Goal: Task Accomplishment & Management: Complete application form

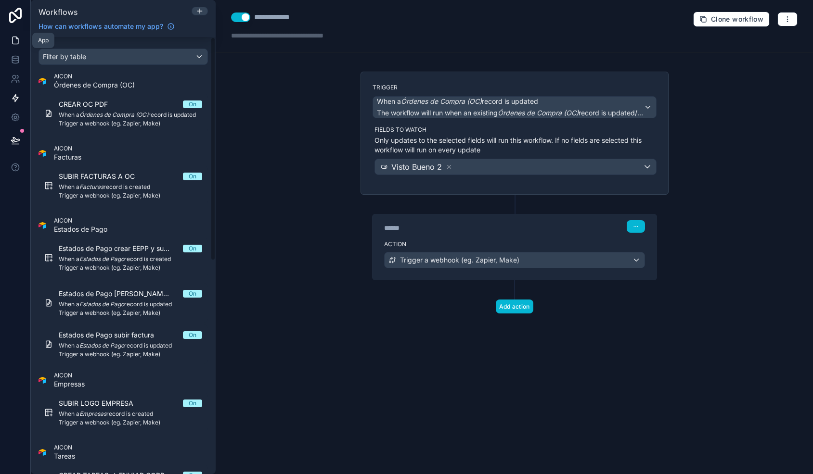
click at [17, 43] on icon at bounding box center [16, 41] width 10 height 10
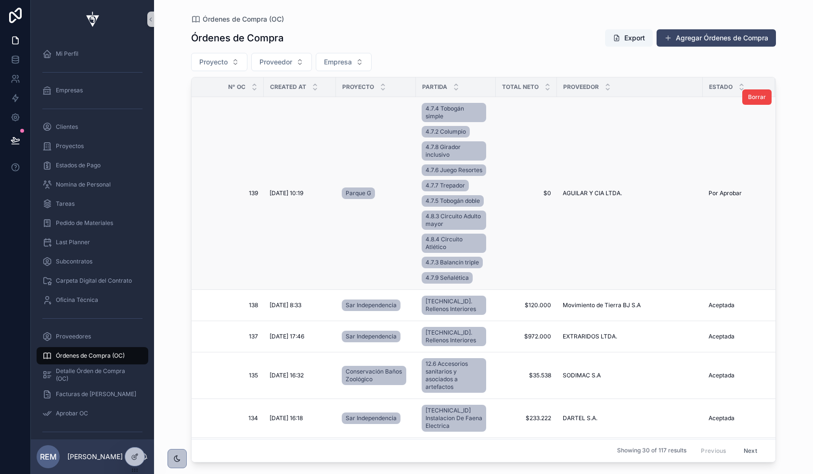
click at [316, 131] on td "[DATE] 10:19 [DATE] 10:19" at bounding box center [300, 193] width 72 height 193
click at [255, 197] on span "139" at bounding box center [230, 194] width 55 height 8
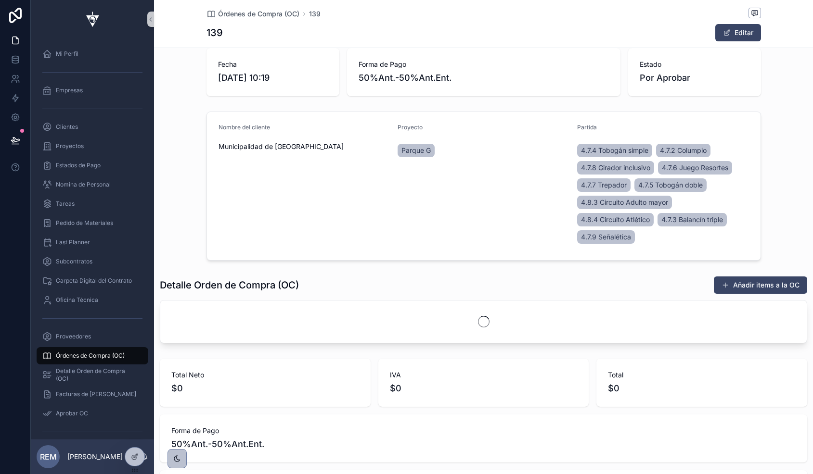
scroll to position [154, 0]
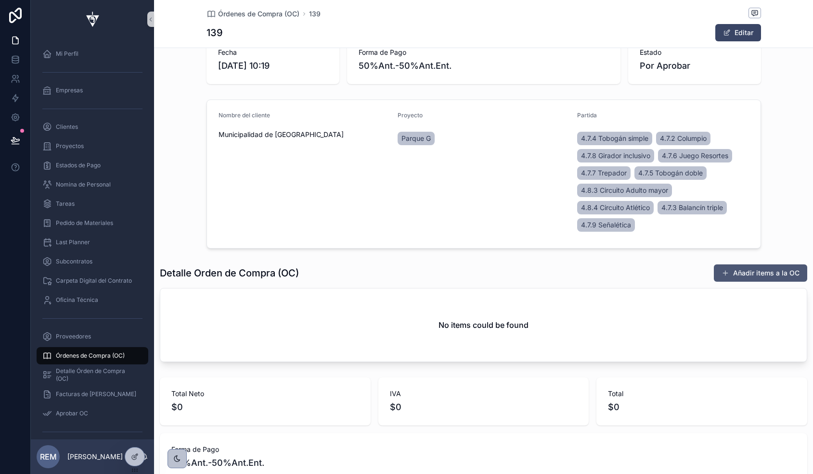
click at [745, 272] on button "Añadir items a la OC" at bounding box center [759, 273] width 93 height 17
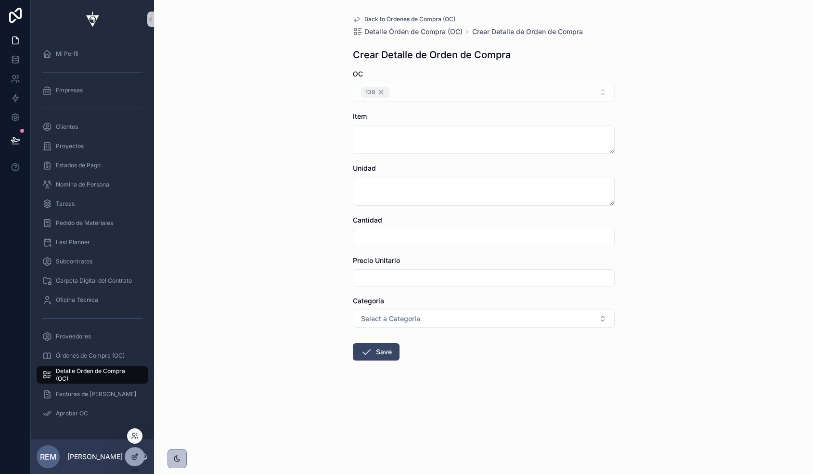
click at [132, 458] on icon at bounding box center [134, 458] width 4 height 4
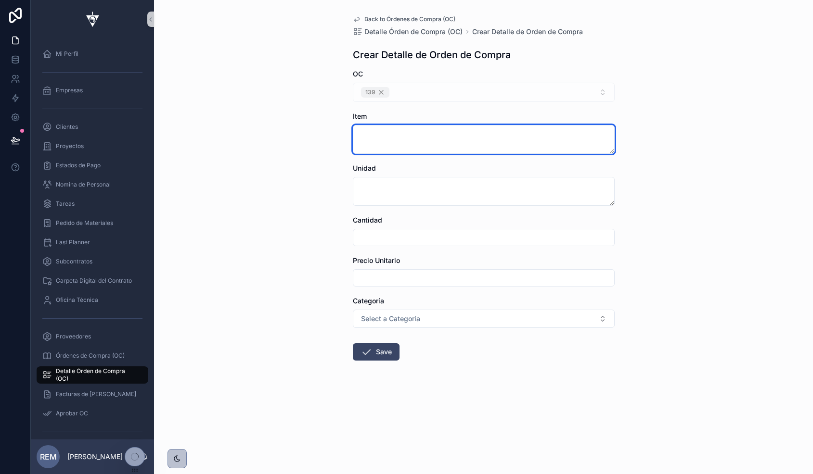
click at [378, 135] on textarea at bounding box center [484, 139] width 262 height 29
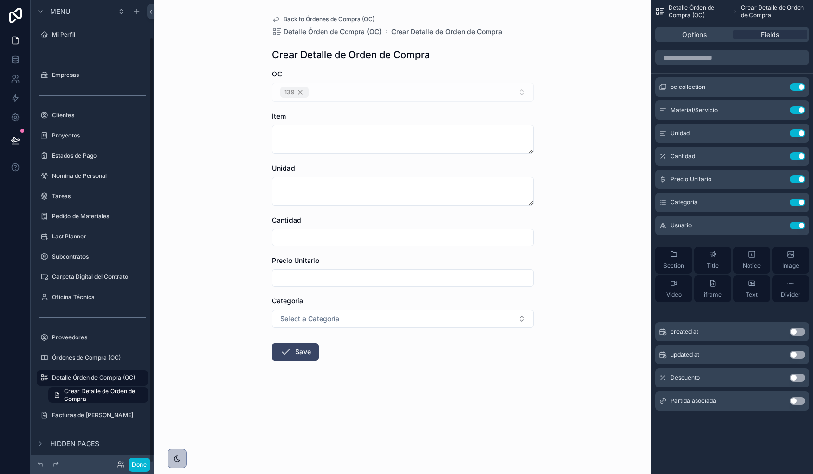
scroll to position [40, 0]
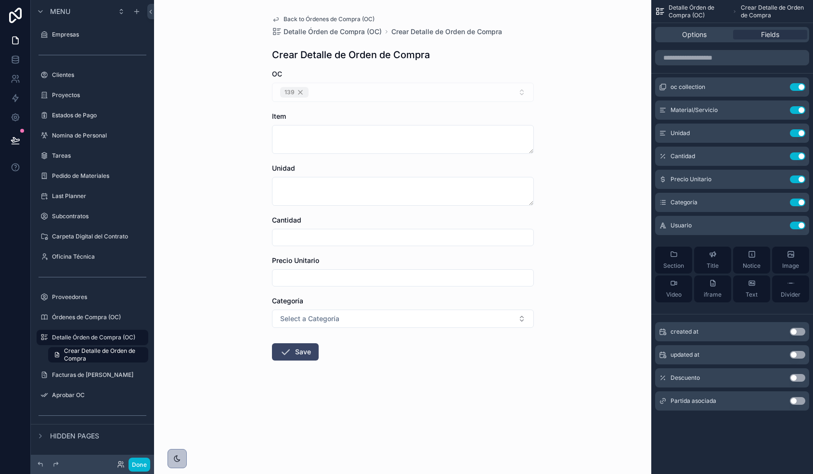
click at [796, 402] on button "Use setting" at bounding box center [796, 401] width 15 height 8
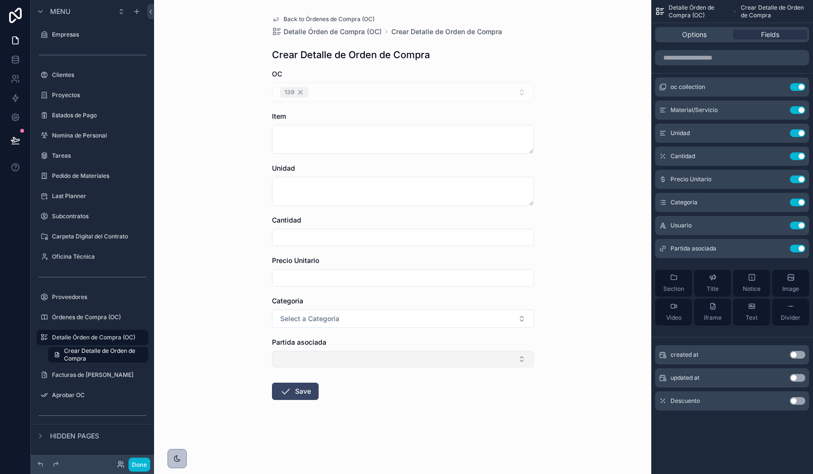
click at [468, 356] on button "Select Button" at bounding box center [403, 359] width 262 height 16
click at [550, 343] on div "Back to Órdenes de Compra (OC) Detalle Órden de Compra (OC) Crear Detalle de Or…" at bounding box center [402, 237] width 497 height 474
click at [776, 244] on div "Partida asociada Use setting" at bounding box center [732, 248] width 154 height 19
click at [777, 246] on icon "scrollable content" at bounding box center [778, 249] width 8 height 8
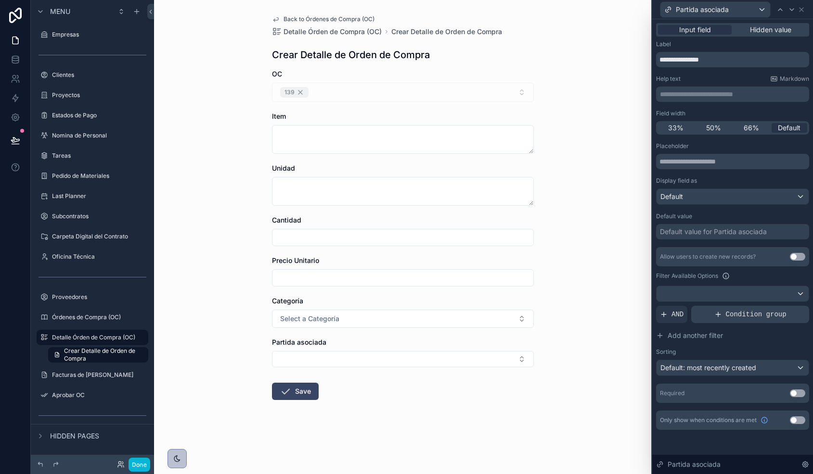
click at [725, 317] on span "Condition group" at bounding box center [755, 315] width 61 height 10
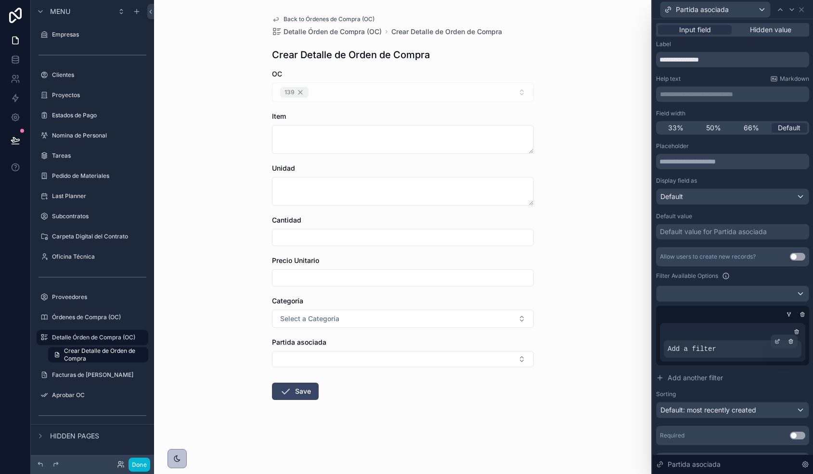
click at [702, 346] on span "Add a filter" at bounding box center [691, 349] width 49 height 10
click at [775, 340] on icon at bounding box center [777, 342] width 6 height 6
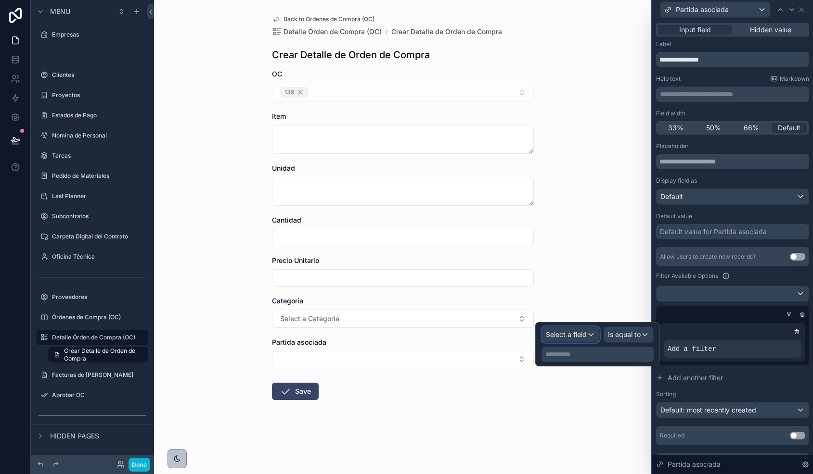
click at [578, 335] on span "Select a field" at bounding box center [566, 335] width 41 height 8
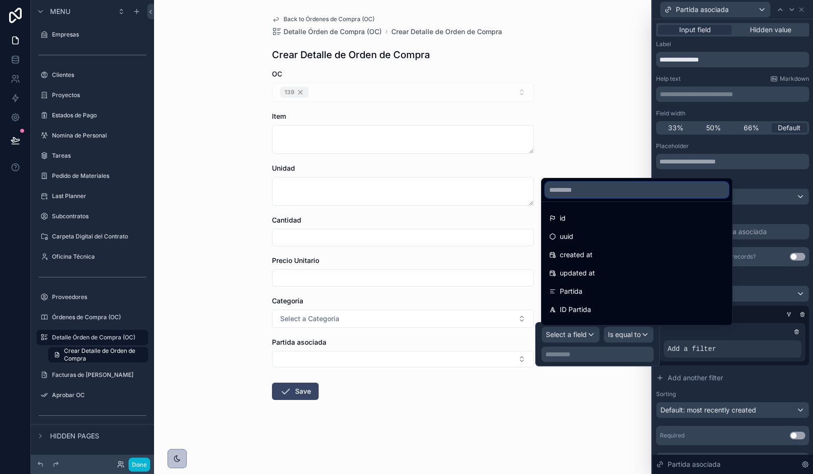
click at [578, 185] on input "text" at bounding box center [636, 189] width 183 height 15
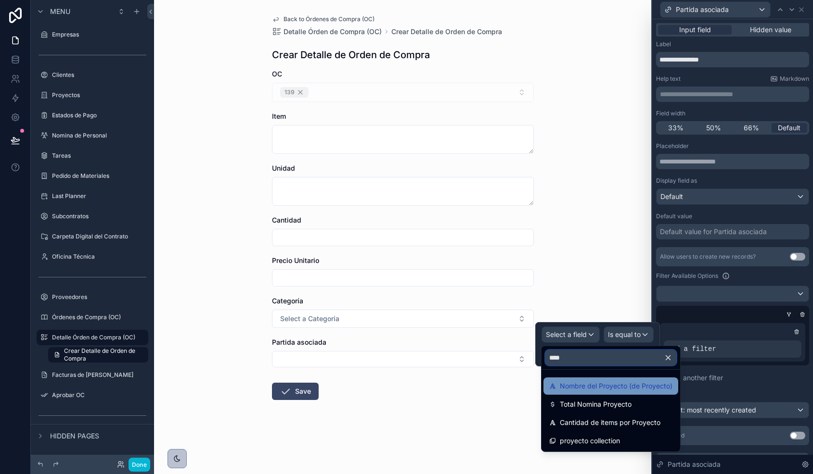
type input "****"
click at [599, 384] on span "Nombre del Proyecto (de Proyecto)" at bounding box center [616, 387] width 113 height 12
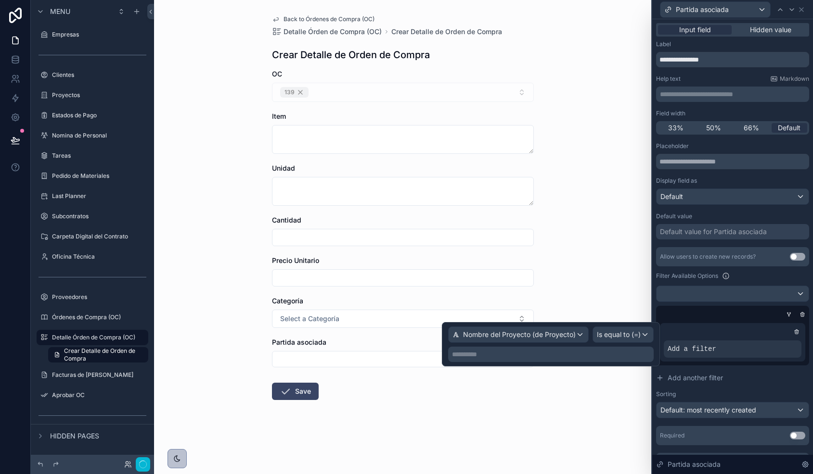
click at [579, 357] on p "**********" at bounding box center [552, 355] width 200 height 10
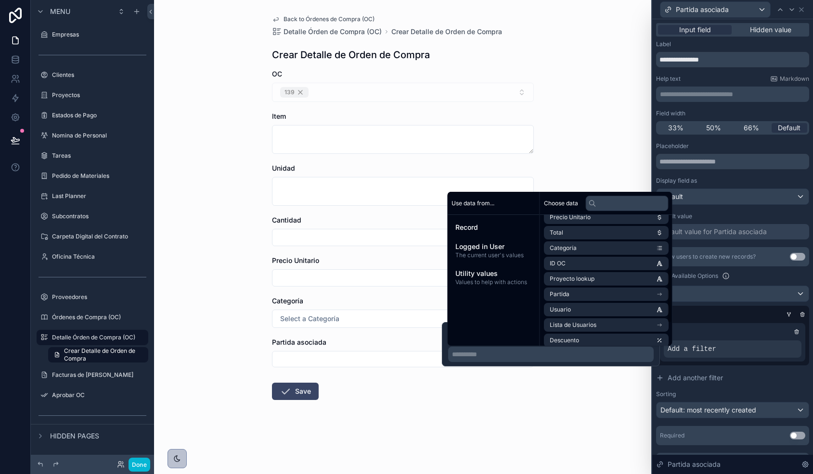
scroll to position [132, 0]
click at [573, 280] on span "Proyecto lookup" at bounding box center [571, 278] width 45 height 8
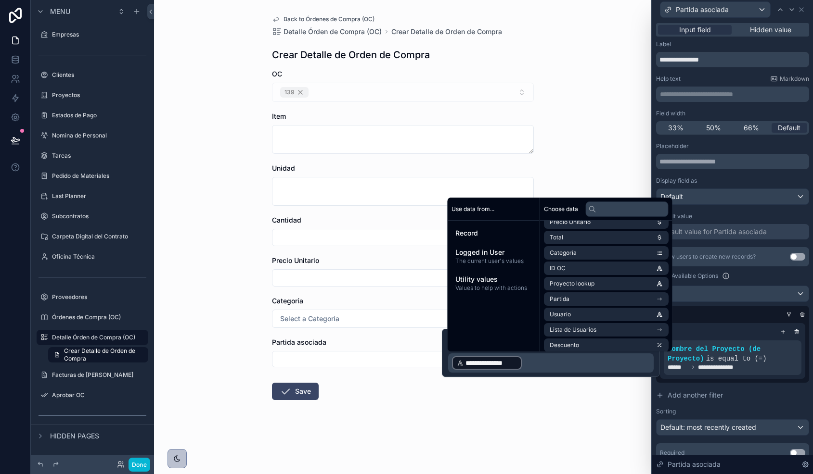
click at [713, 306] on div "**********" at bounding box center [732, 344] width 153 height 77
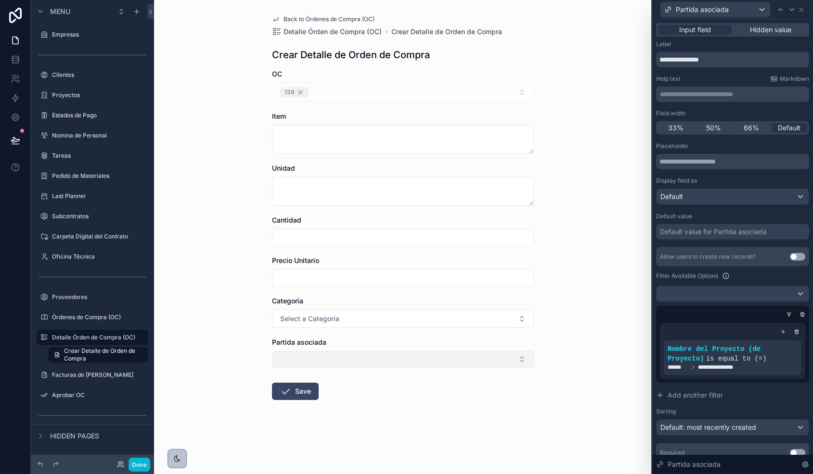
click at [379, 360] on button "Select Button" at bounding box center [403, 359] width 262 height 16
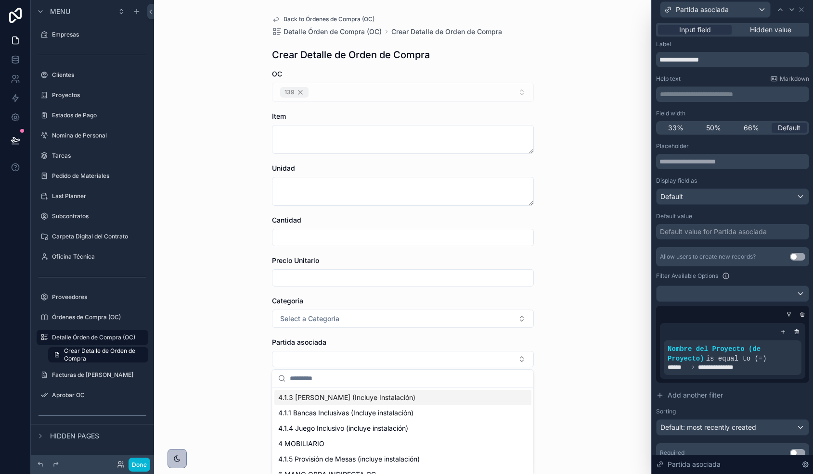
scroll to position [32, 0]
click at [302, 381] on input "text" at bounding box center [409, 378] width 238 height 17
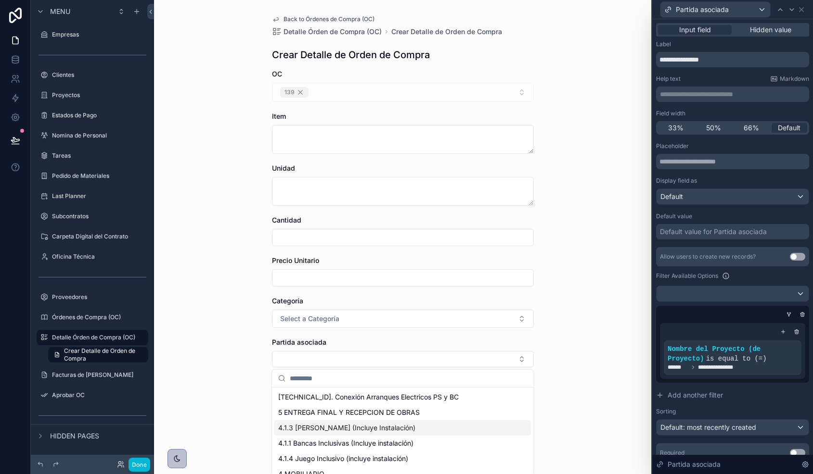
click at [236, 384] on div "Back to Órdenes de Compra (OC) Detalle Órden de Compra (OC) Crear Detalle de Or…" at bounding box center [402, 237] width 497 height 474
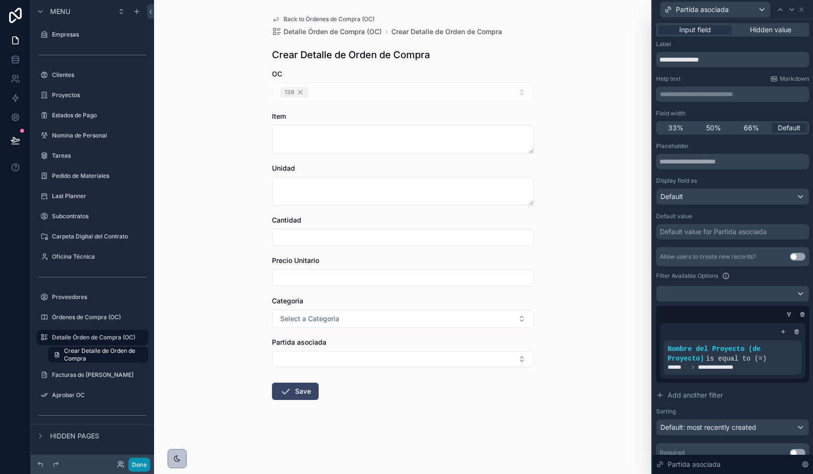
click at [140, 460] on button "Done" at bounding box center [139, 465] width 22 height 14
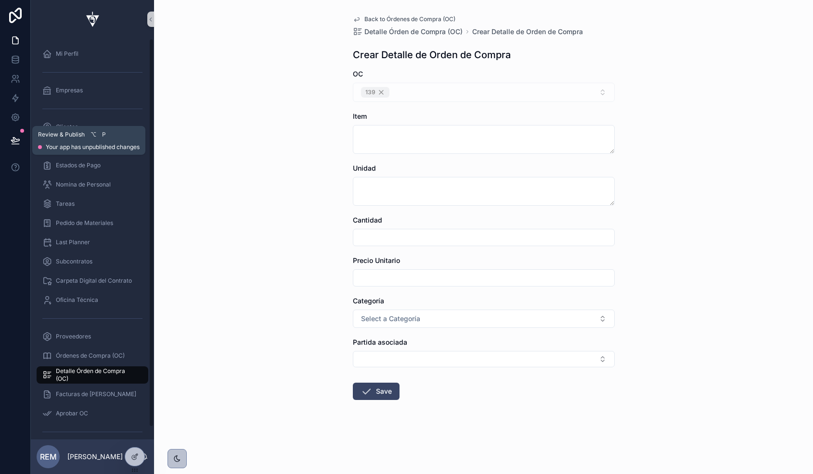
click at [17, 140] on icon at bounding box center [16, 141] width 10 height 10
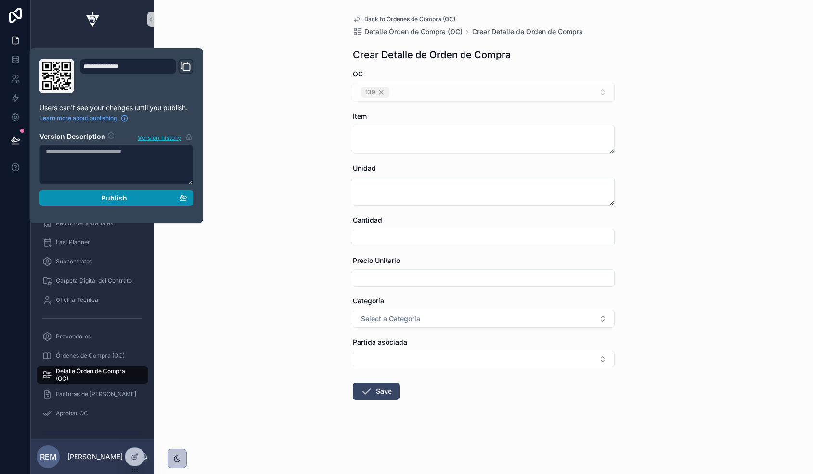
click at [85, 199] on div "Publish" at bounding box center [116, 198] width 141 height 9
click at [235, 335] on div "Back to Órdenes de Compra (OC) Detalle Órden de Compra (OC) Crear Detalle de Or…" at bounding box center [483, 237] width 659 height 474
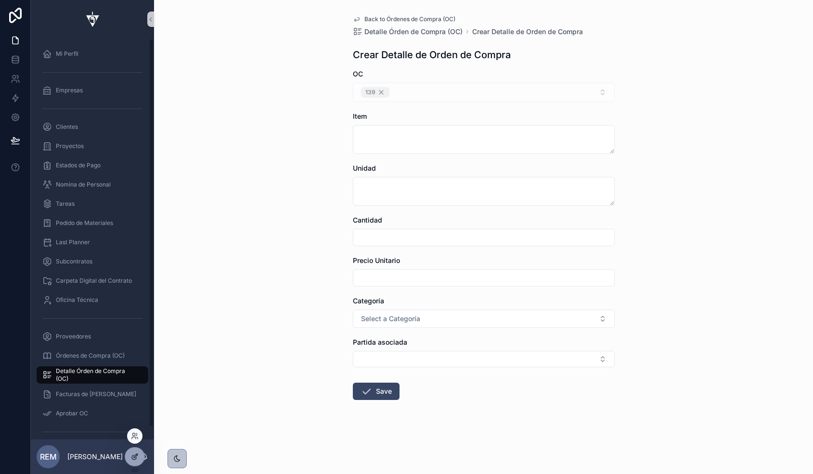
click at [140, 453] on div at bounding box center [134, 457] width 19 height 18
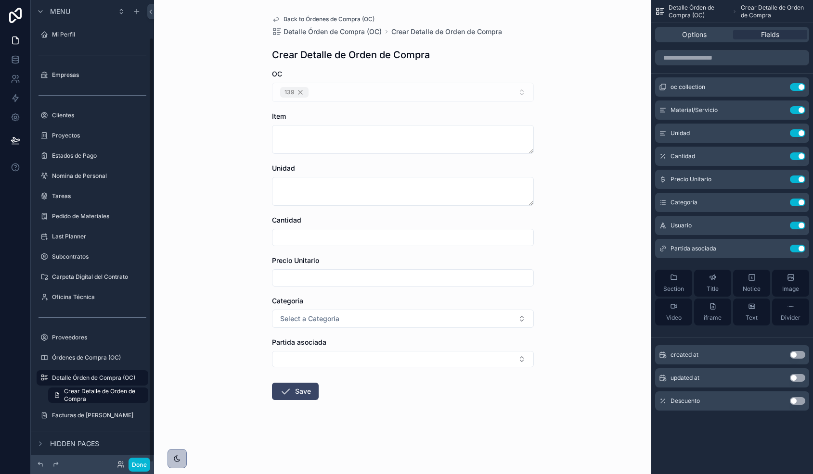
scroll to position [40, 0]
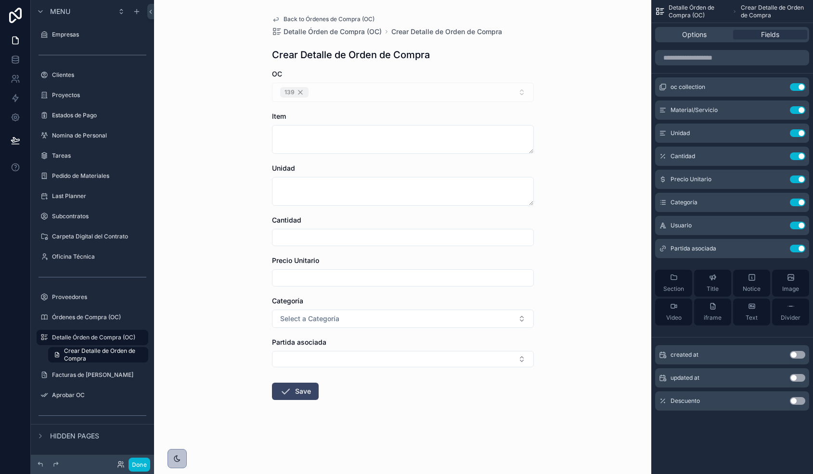
click at [792, 399] on button "Use setting" at bounding box center [796, 401] width 15 height 8
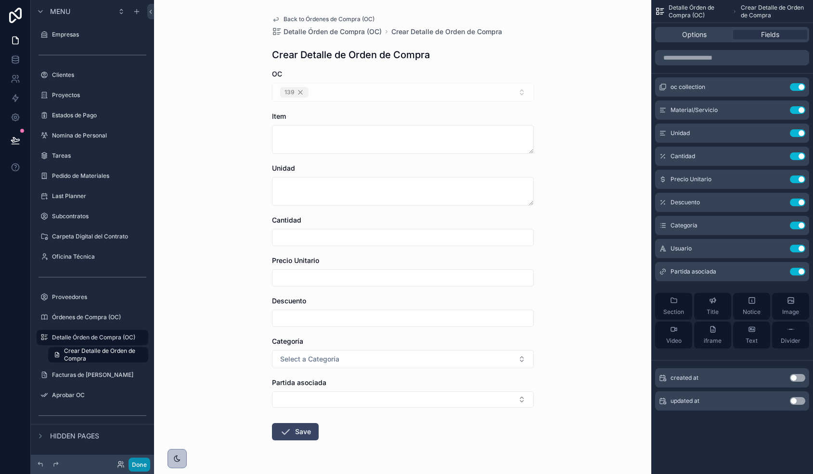
click at [138, 465] on button "Done" at bounding box center [139, 465] width 22 height 14
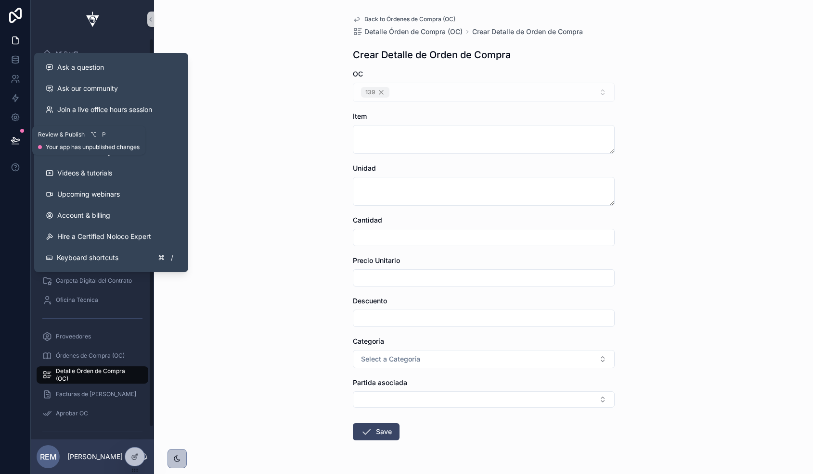
click at [18, 140] on icon at bounding box center [15, 140] width 8 height 5
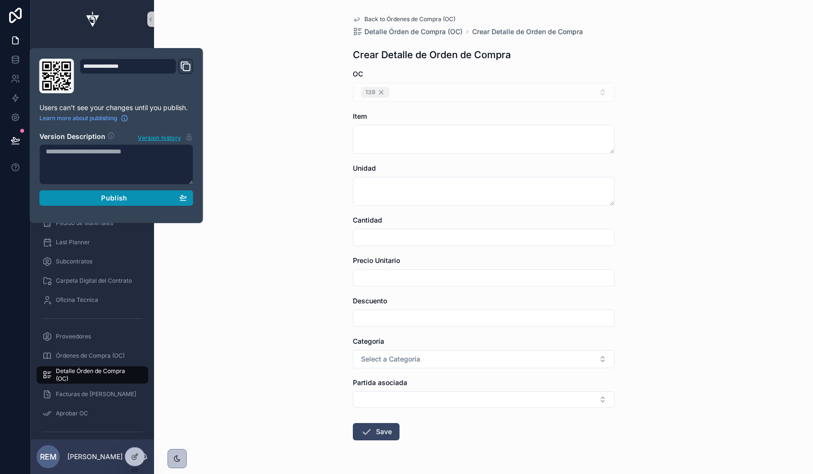
click at [84, 199] on div "Publish" at bounding box center [116, 198] width 141 height 9
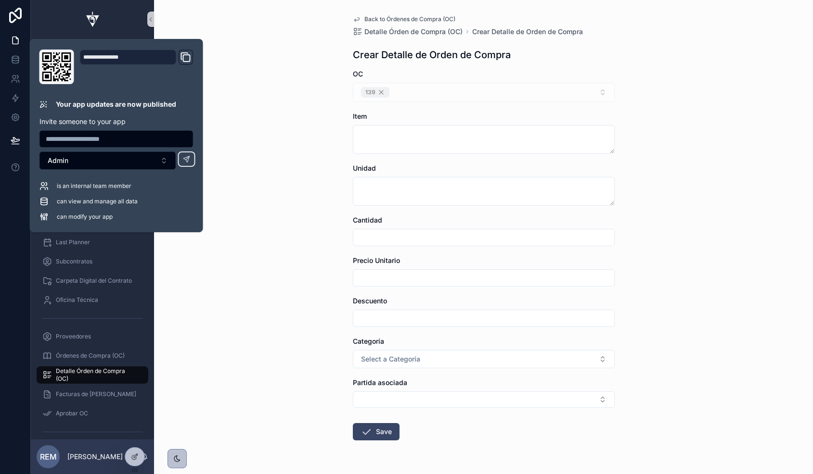
click at [311, 225] on div "Back to Órdenes de Compra (OC) Detalle Órden de Compra (OC) Crear Detalle de Or…" at bounding box center [483, 237] width 659 height 474
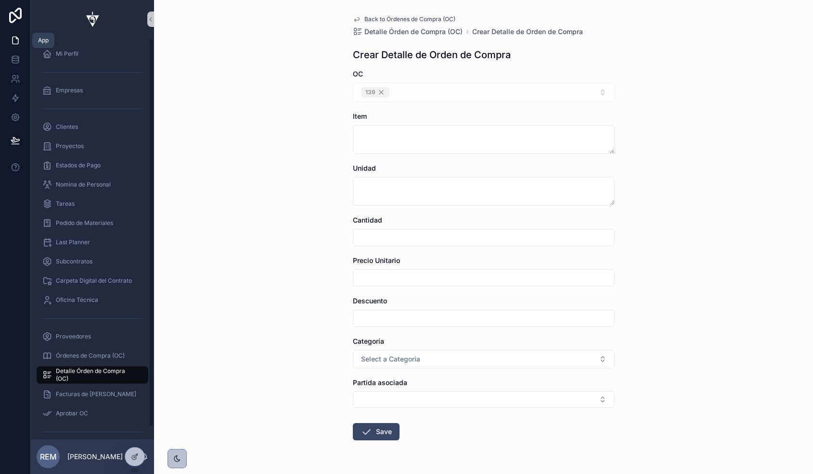
click at [14, 36] on icon at bounding box center [16, 41] width 10 height 10
